Goal: Task Accomplishment & Management: Complete application form

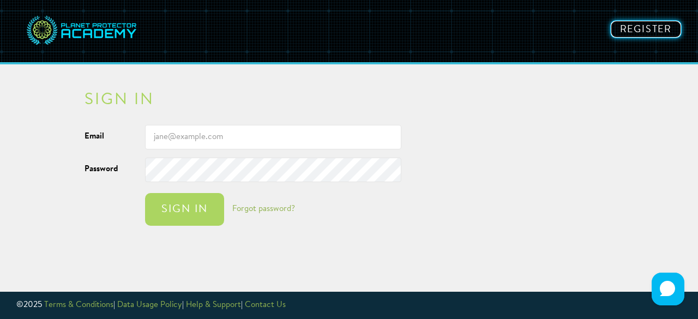
click at [645, 26] on link "Register" at bounding box center [645, 29] width 71 height 18
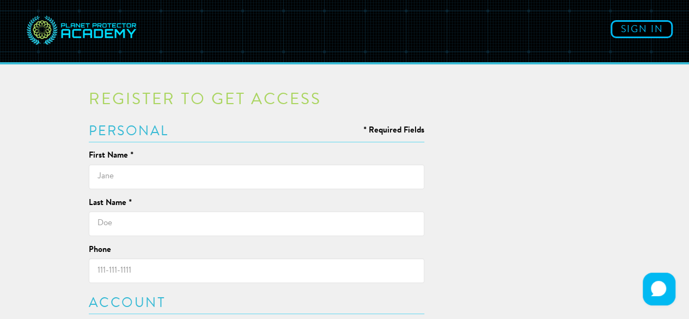
click at [137, 178] on input "text" at bounding box center [257, 177] width 336 height 25
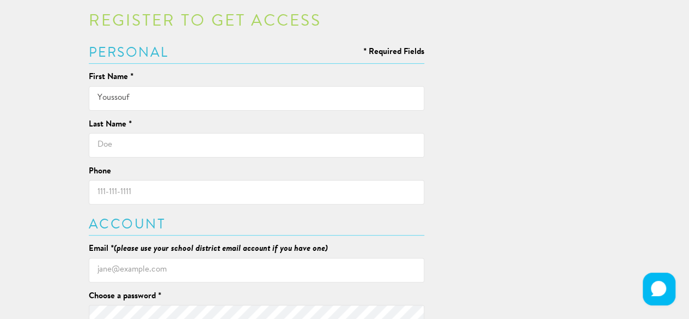
type input "Youssouf"
click at [114, 144] on input "text" at bounding box center [257, 145] width 336 height 25
type input "[PERSON_NAME]"
click at [151, 189] on input "Phone" at bounding box center [257, 192] width 336 height 25
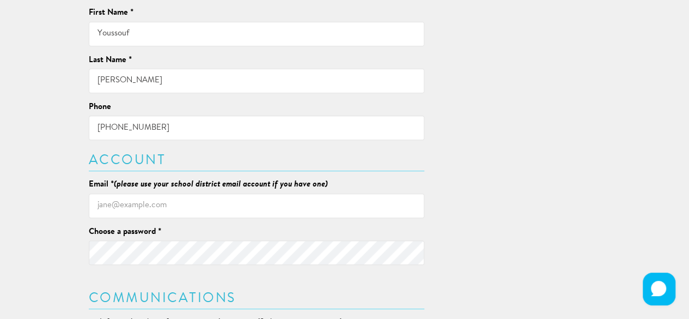
scroll to position [144, 0]
type input "[PHONE_NUMBER]"
click at [146, 203] on input "Email * (please use your school district email account if you have one)" at bounding box center [257, 204] width 336 height 25
